Goal: Obtain resource: Download file/media

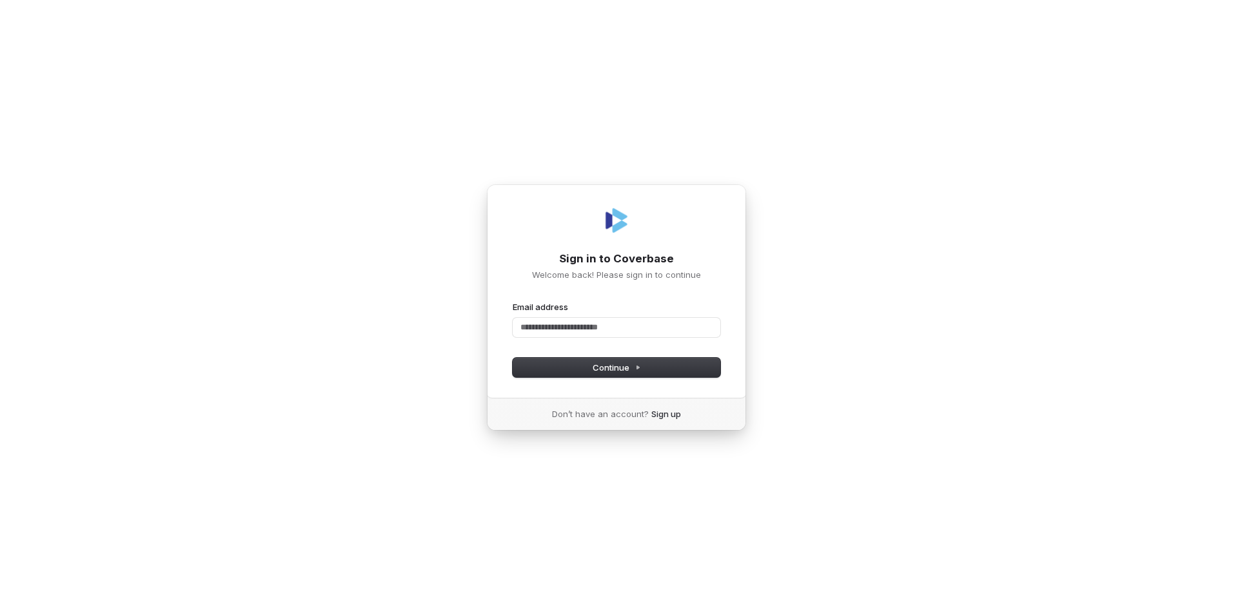
click at [535, 313] on div "Email address" at bounding box center [617, 319] width 208 height 36
click at [526, 325] on input "Email address" at bounding box center [617, 327] width 208 height 19
click at [629, 361] on button "Continue" at bounding box center [617, 367] width 208 height 19
type input "**********"
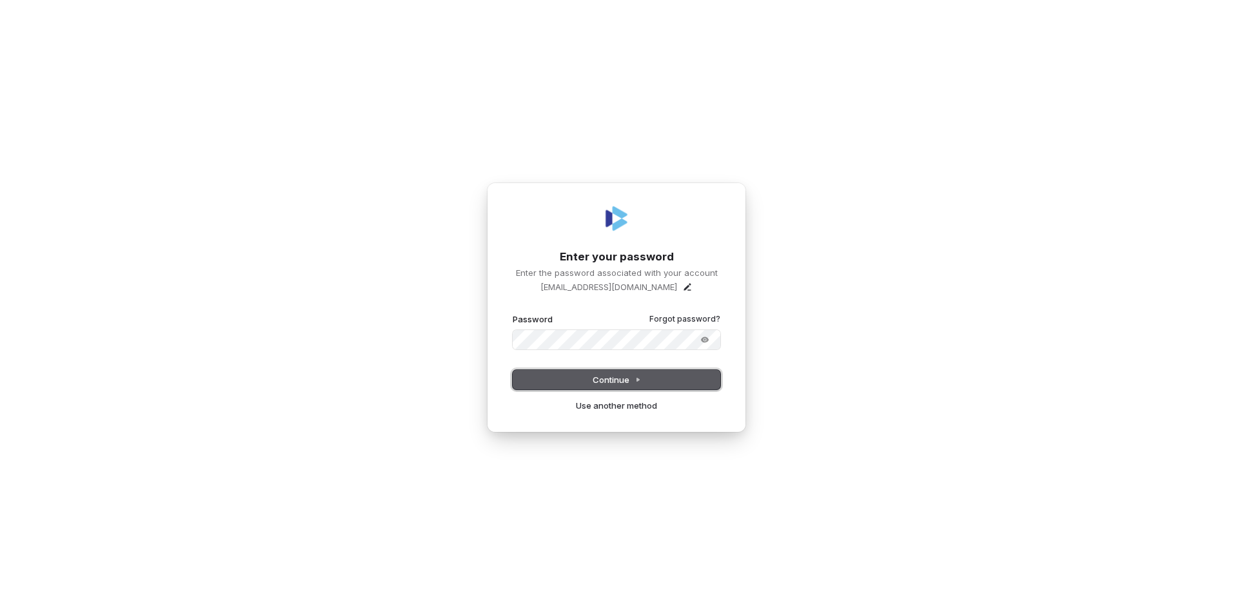
click at [625, 383] on span "Continue" at bounding box center [617, 380] width 48 height 12
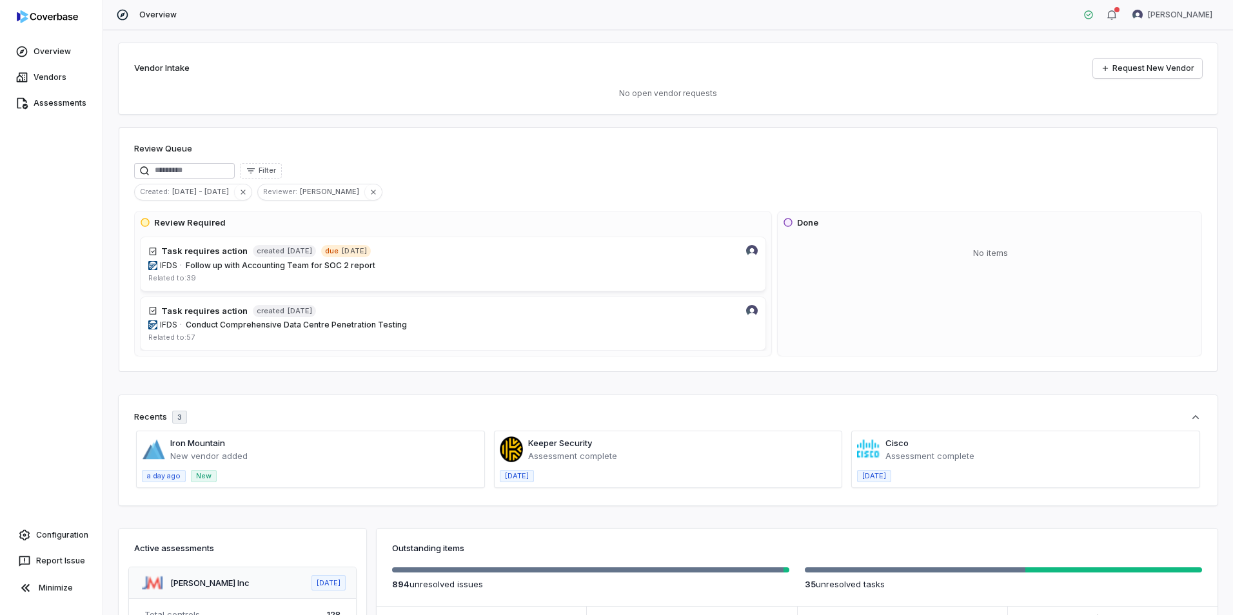
click at [200, 448] on span at bounding box center [311, 459] width 348 height 56
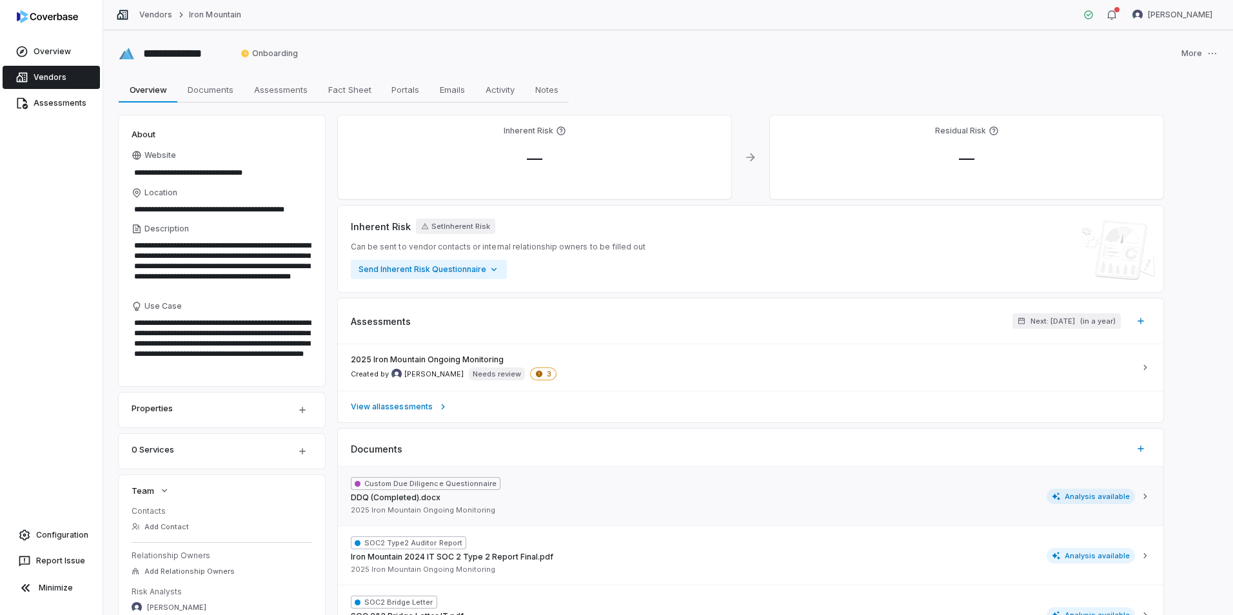
click at [420, 493] on span "DDQ (Completed).docx" at bounding box center [396, 498] width 90 height 10
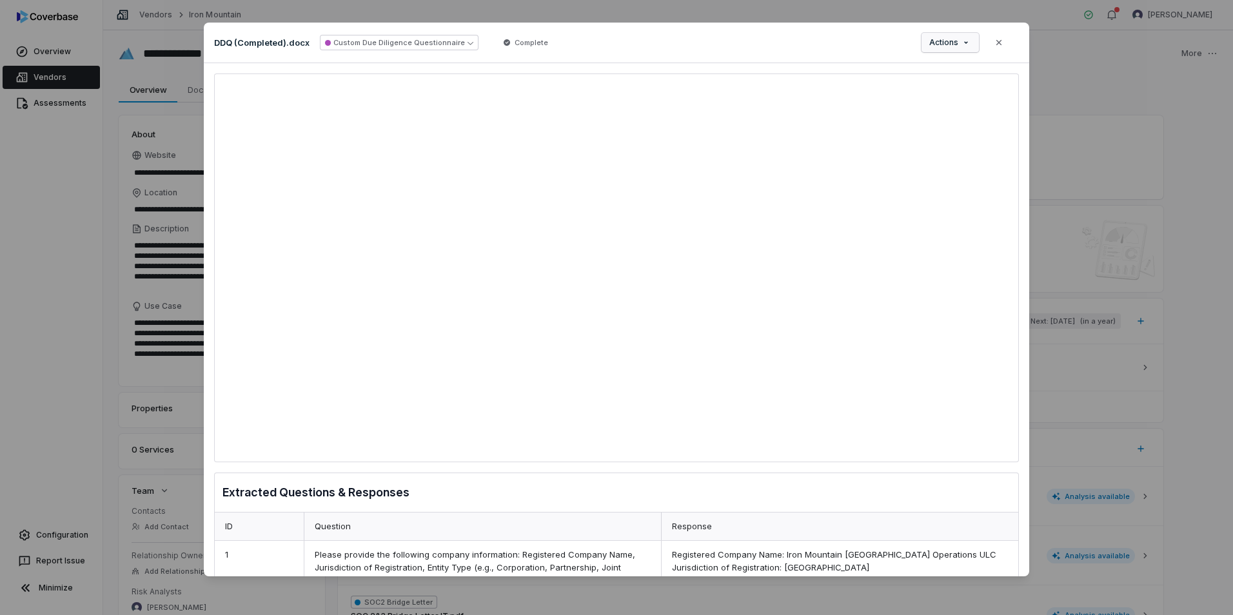
click at [957, 41] on span "Actions" at bounding box center [943, 42] width 29 height 10
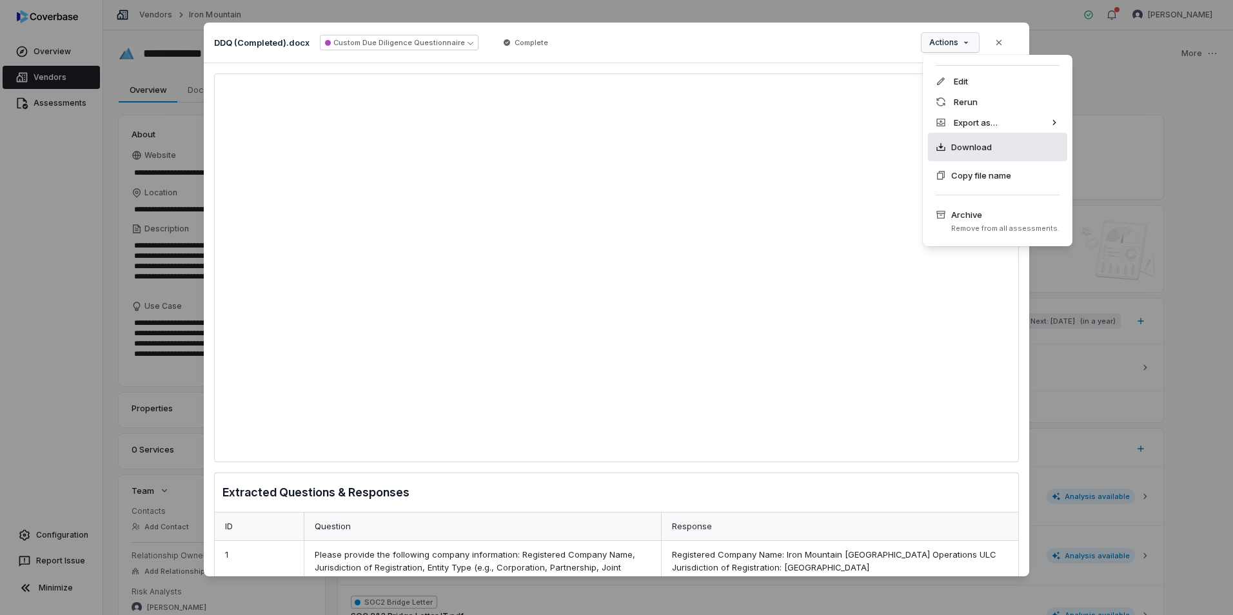
click at [969, 149] on span "Download" at bounding box center [971, 147] width 41 height 13
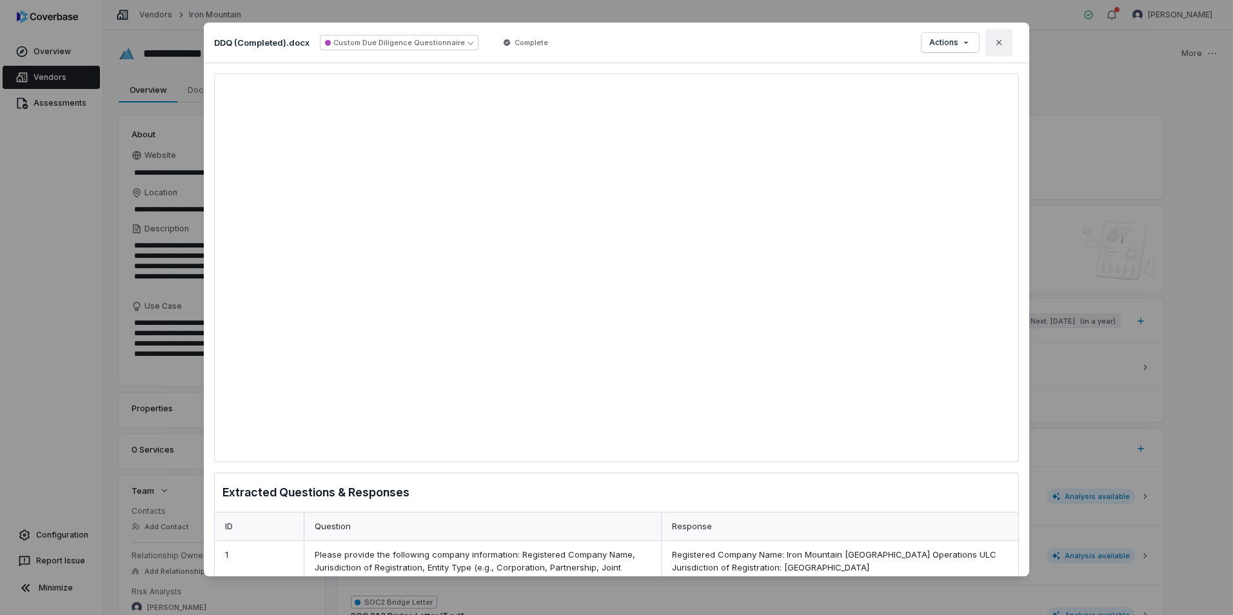
click at [1004, 42] on button "Close" at bounding box center [999, 42] width 27 height 27
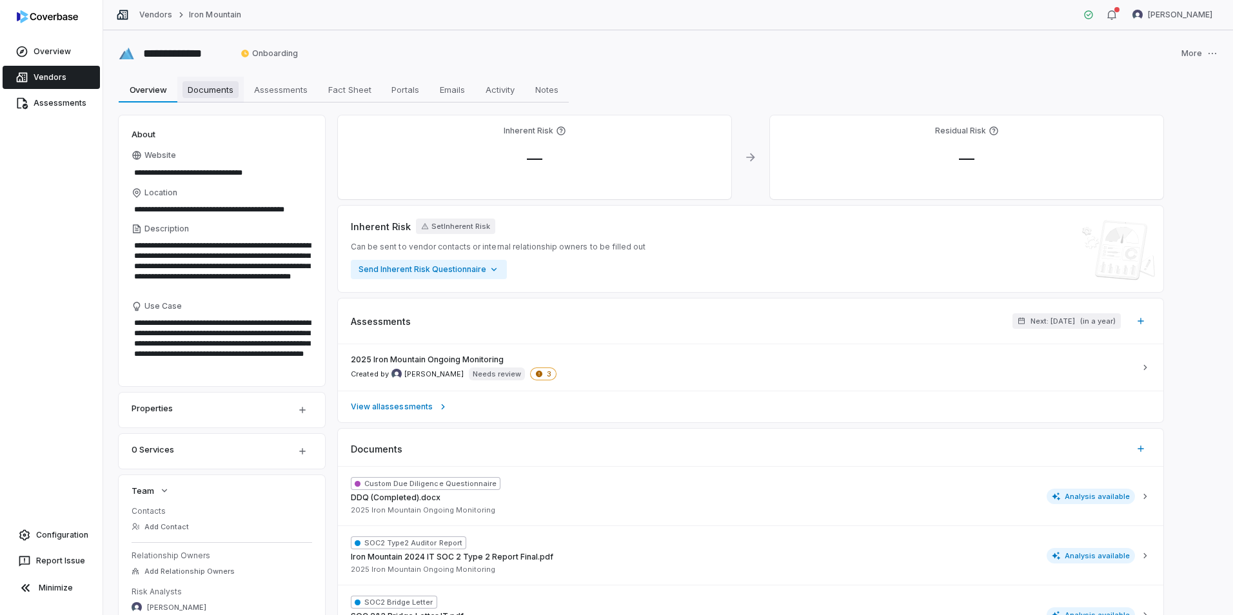
click at [207, 90] on span "Documents" at bounding box center [211, 89] width 56 height 17
type textarea "*"
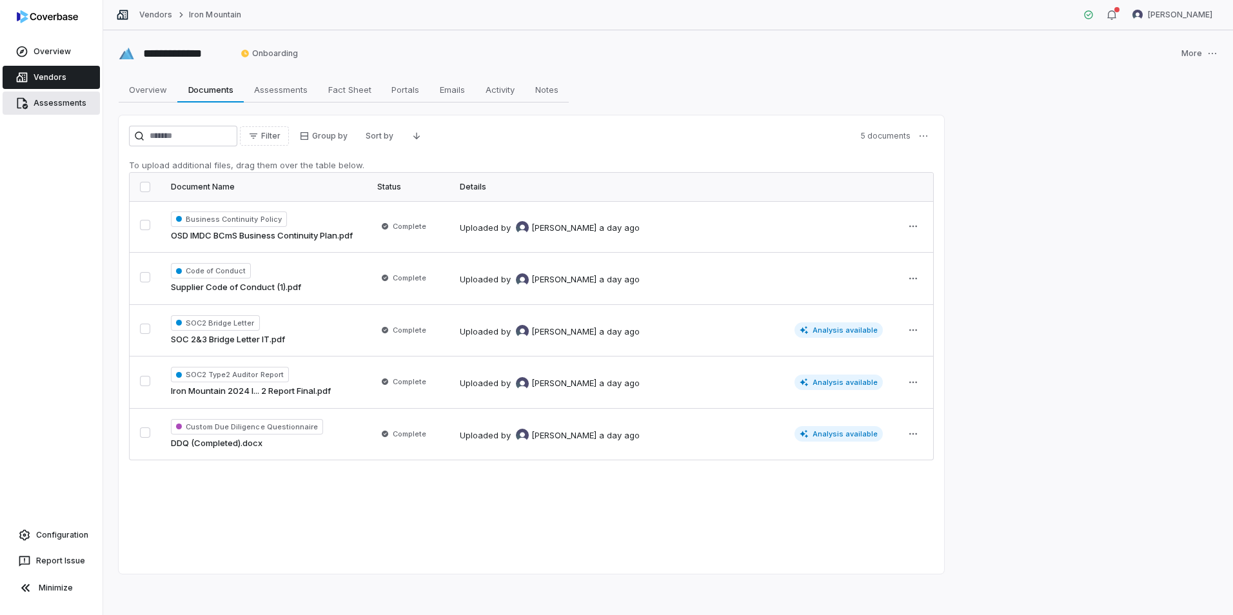
click at [74, 108] on link "Assessments" at bounding box center [51, 103] width 97 height 23
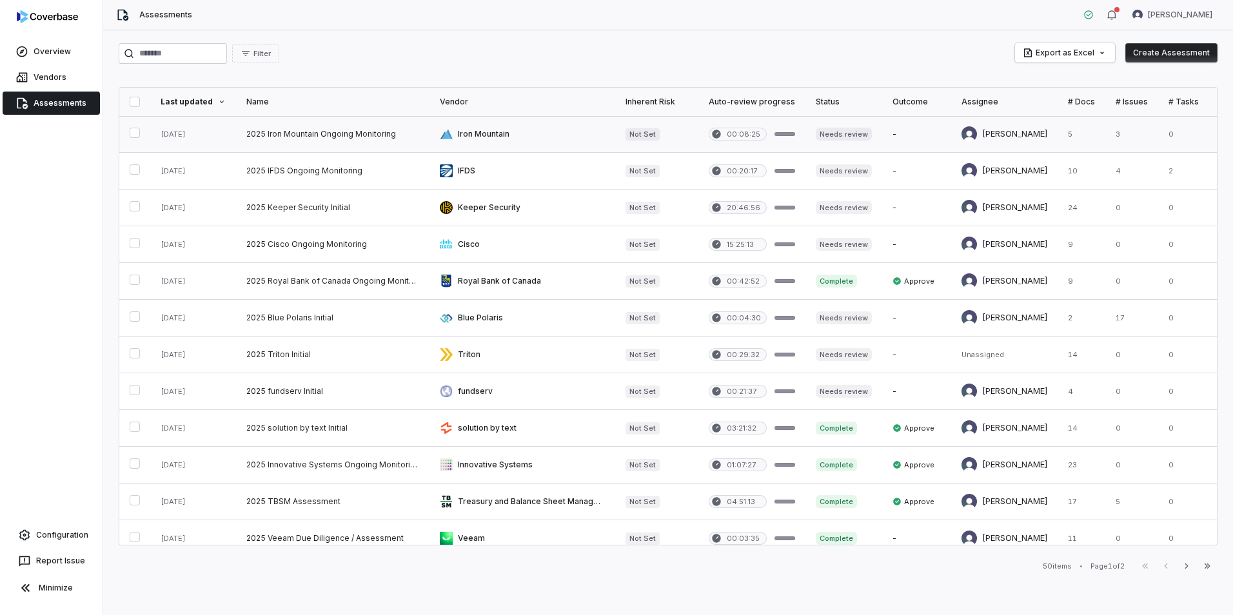
click at [404, 130] on link at bounding box center [332, 134] width 193 height 36
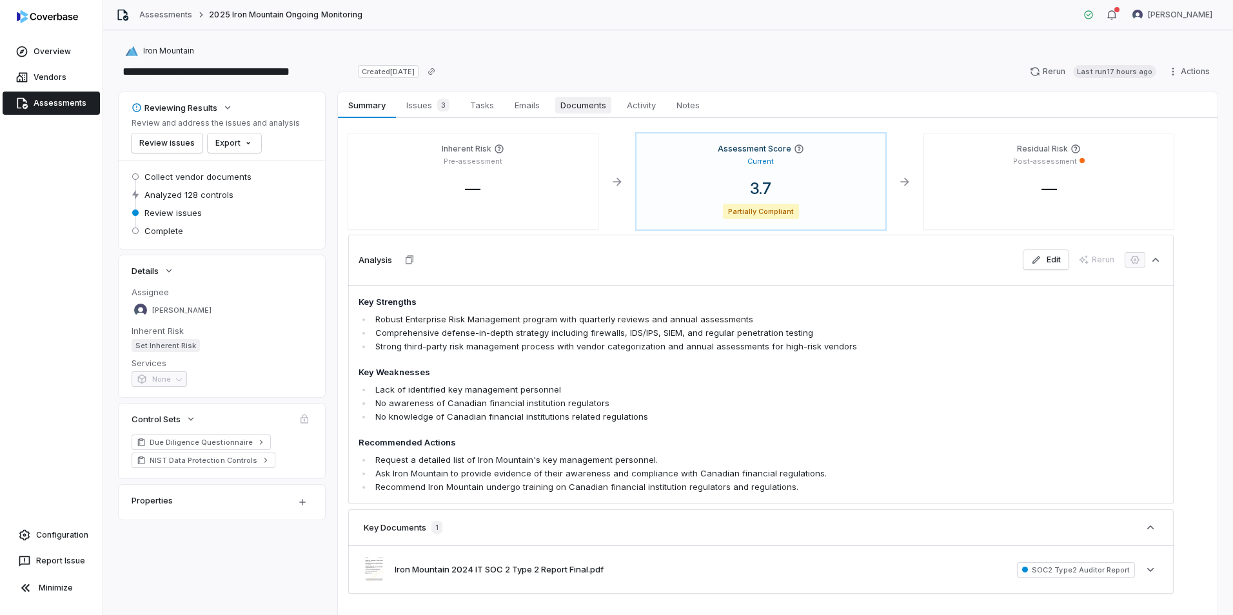
click at [602, 103] on span "Documents" at bounding box center [583, 105] width 56 height 17
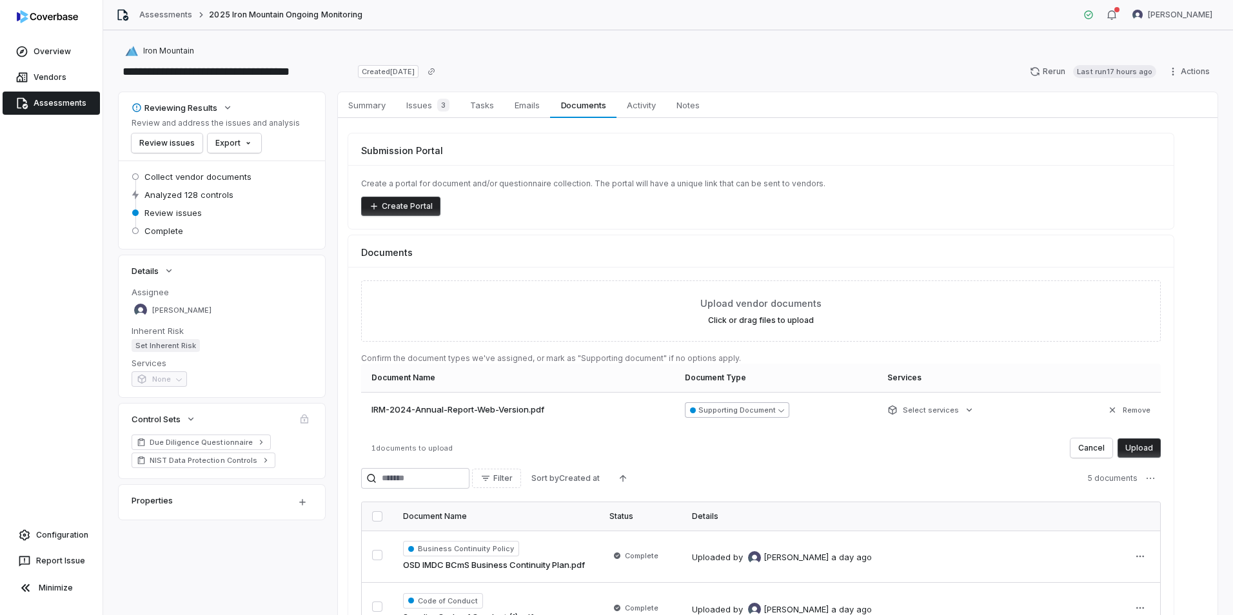
click at [789, 415] on button "Supporting Document" at bounding box center [737, 409] width 104 height 15
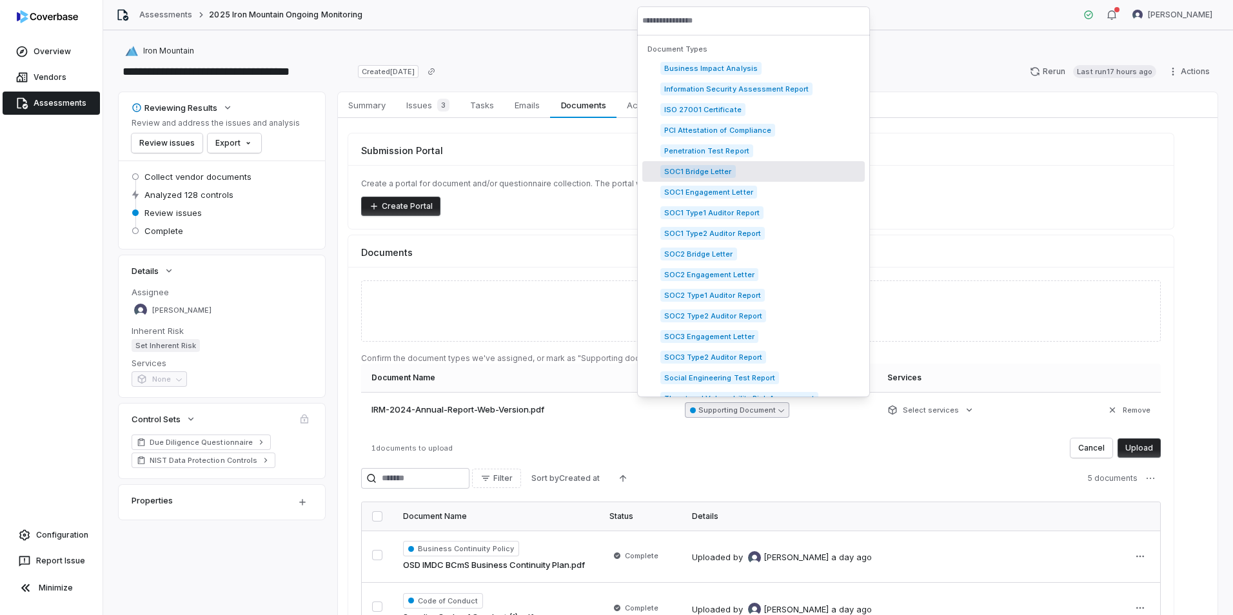
click at [997, 221] on div "Create a portal for document and/or questionnaire collection. The portal will h…" at bounding box center [761, 197] width 826 height 64
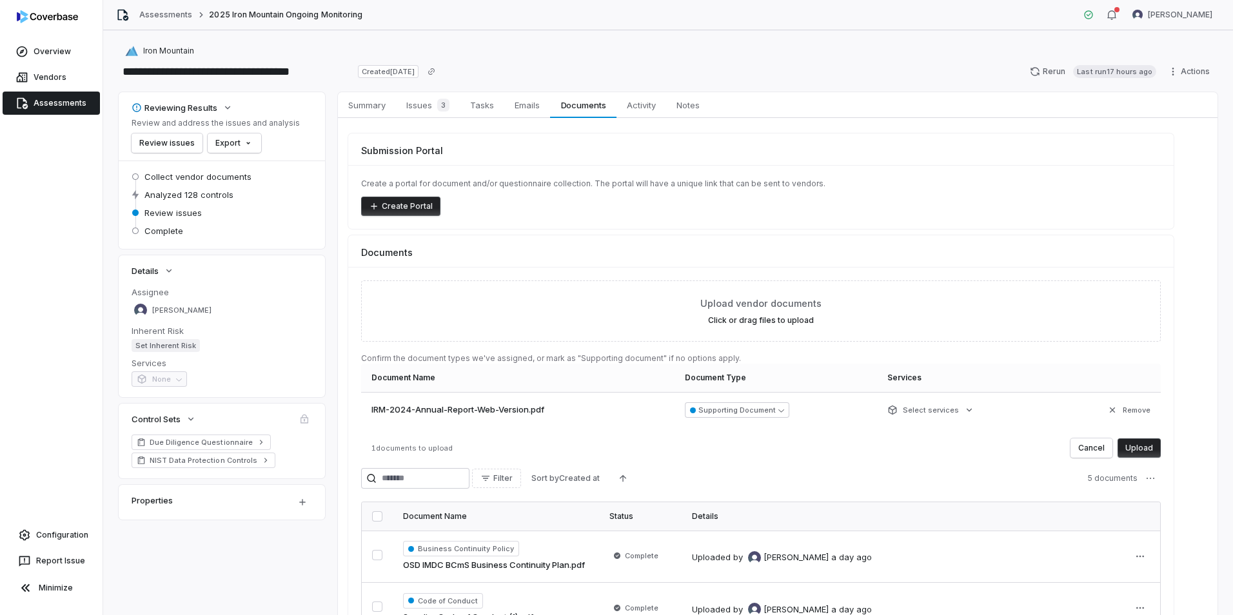
click at [1136, 451] on button "Upload" at bounding box center [1139, 448] width 43 height 19
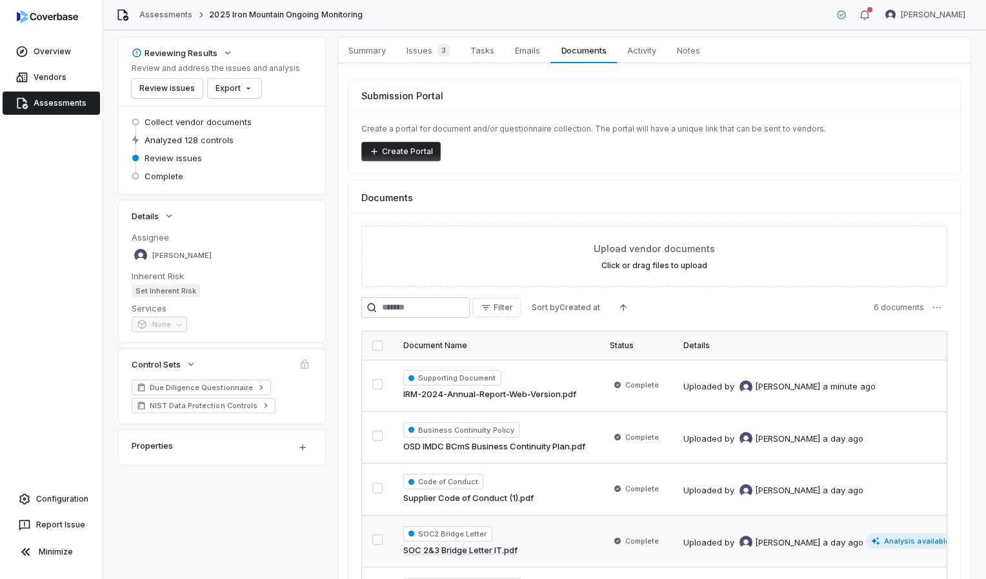
scroll to position [190, 0]
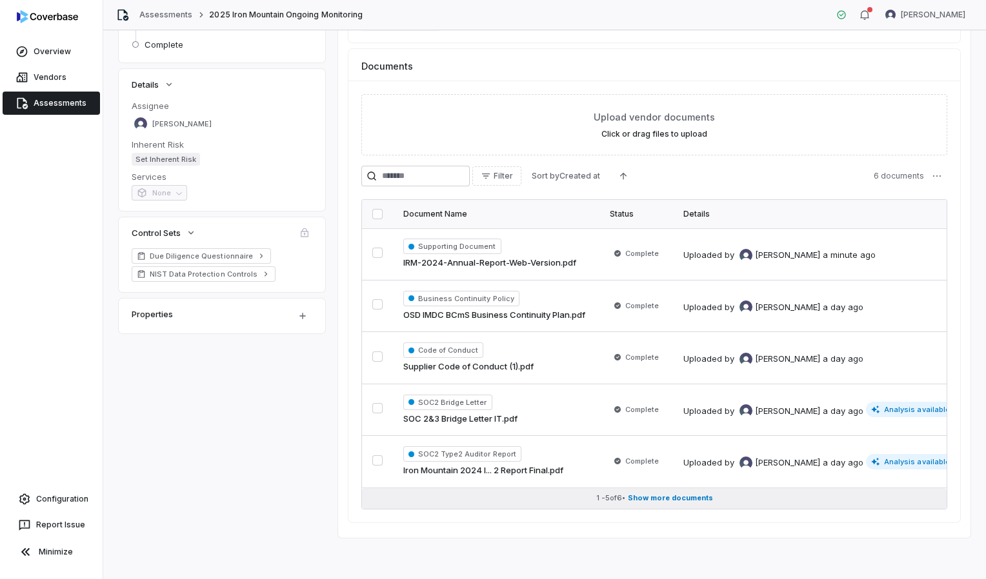
click at [655, 493] on span "Show more documents" at bounding box center [670, 498] width 85 height 10
